Goal: Task Accomplishment & Management: Use online tool/utility

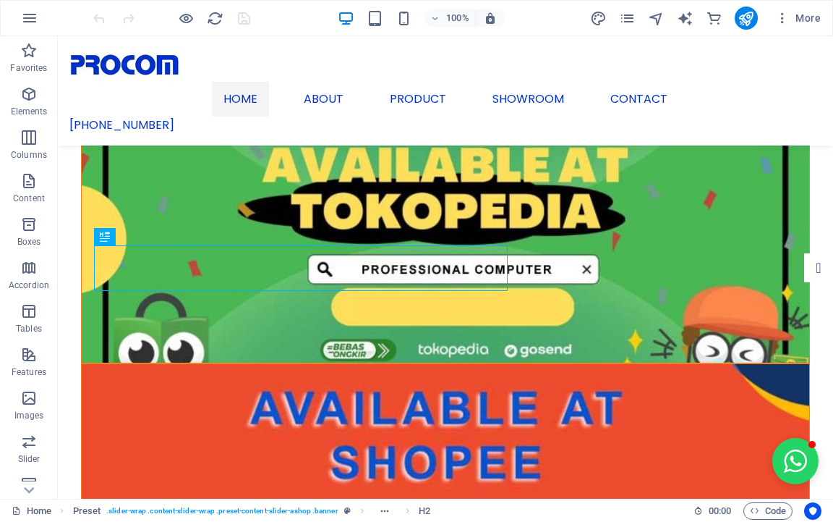
scroll to position [448, 0]
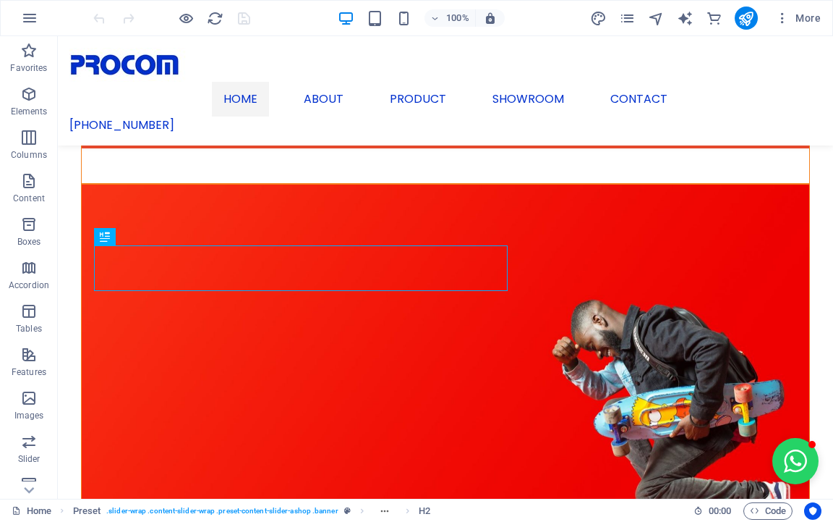
click at [631, 27] on div "More" at bounding box center [708, 18] width 237 height 23
click at [628, 21] on icon "pages" at bounding box center [627, 18] width 17 height 17
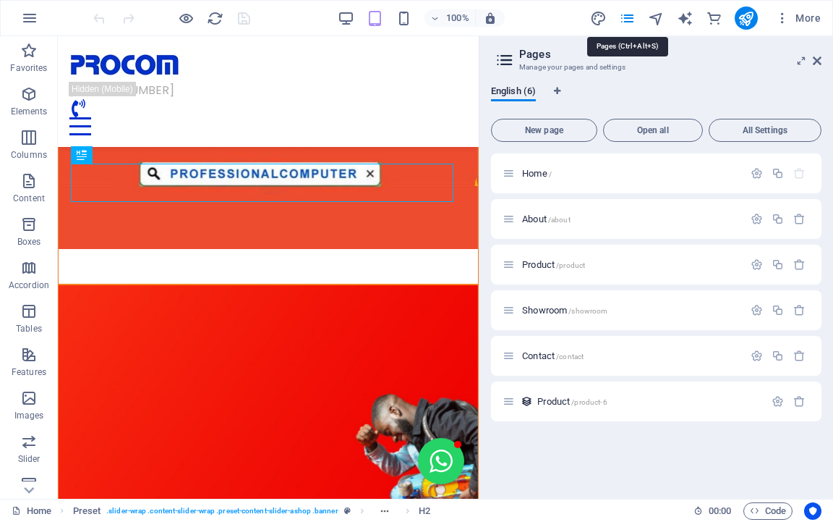
scroll to position [333, 0]
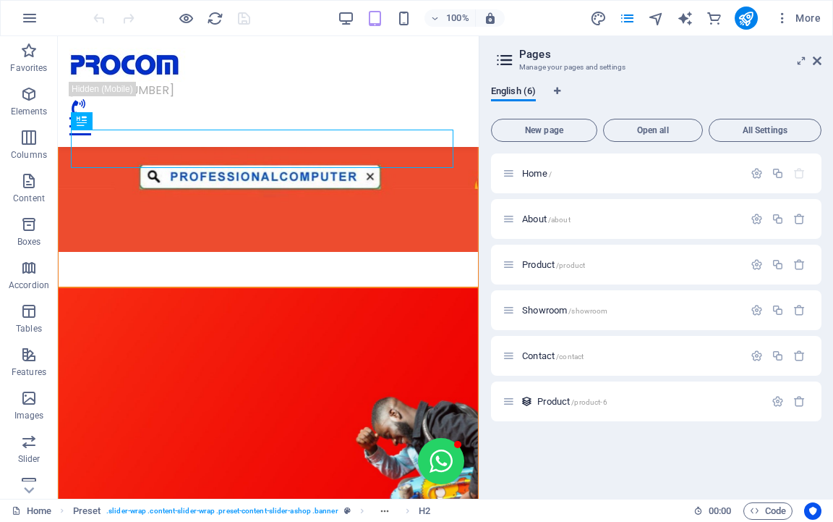
click at [647, 140] on button "Open all" at bounding box center [653, 130] width 100 height 23
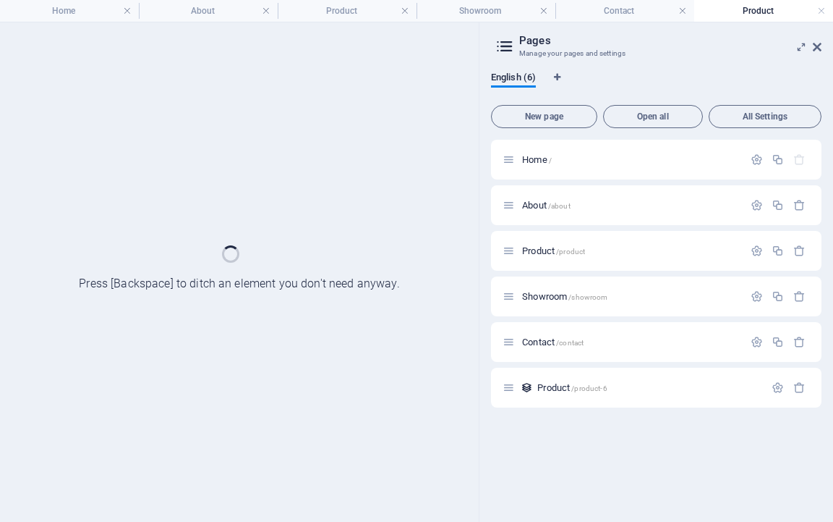
scroll to position [0, 0]
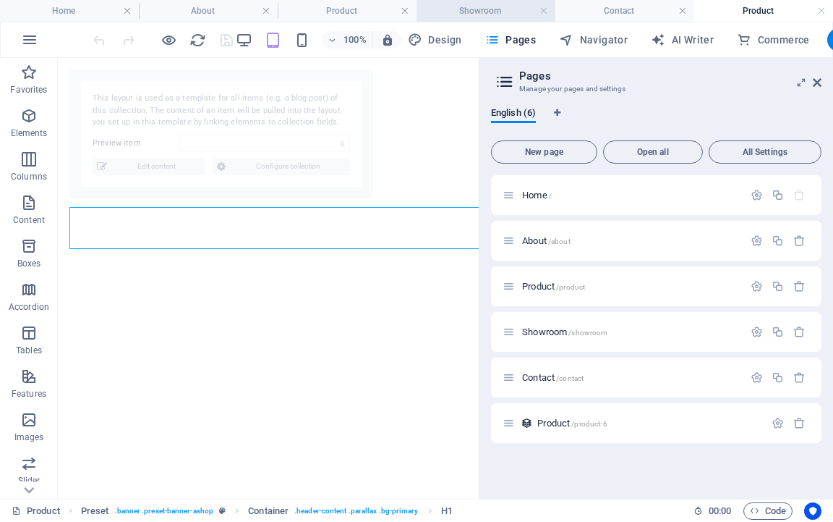
select select "66a34ebc4dd53a5e6c7c11f3"
